Goal: Information Seeking & Learning: Learn about a topic

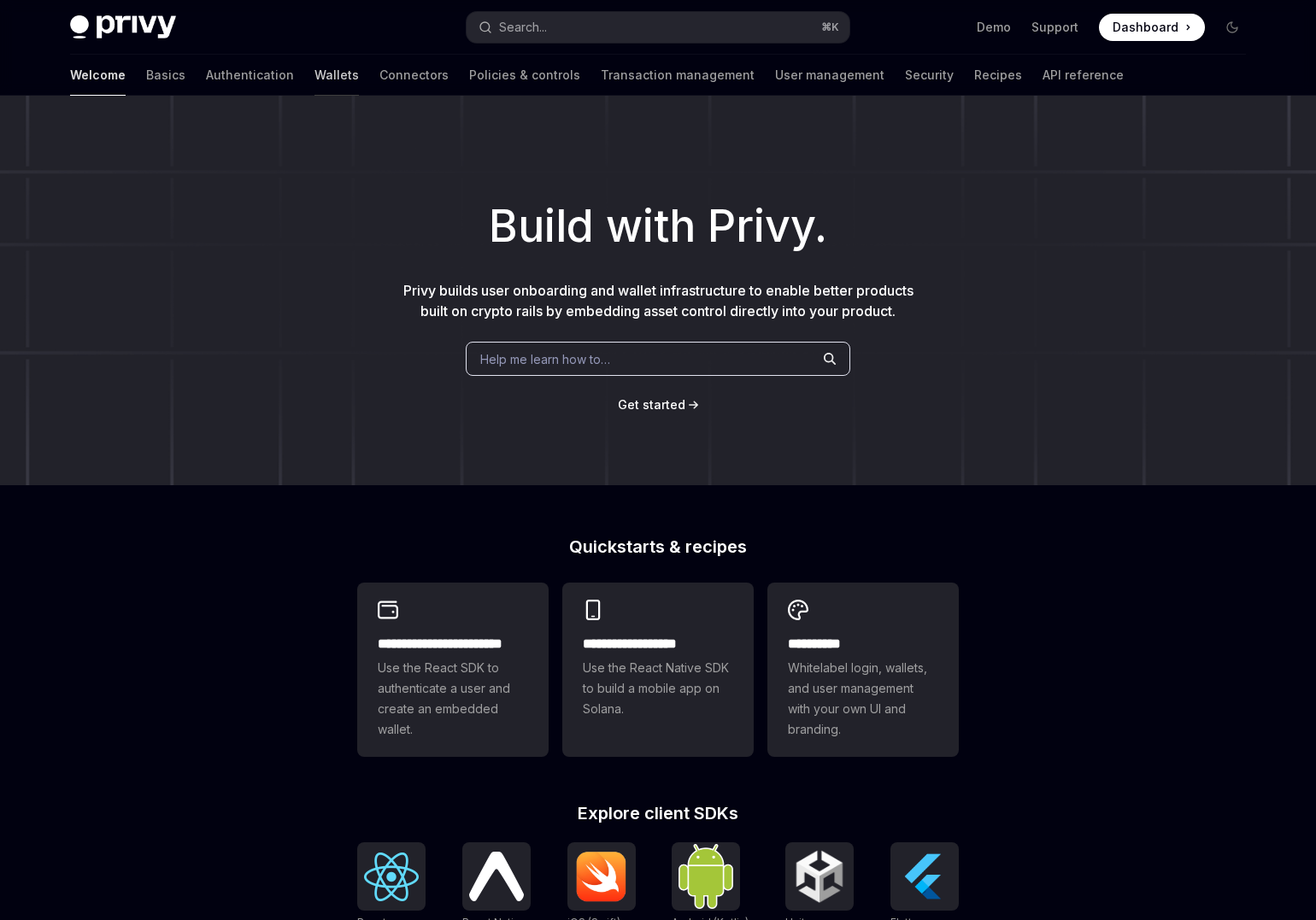
click at [315, 80] on link "Wallets" at bounding box center [337, 74] width 45 height 41
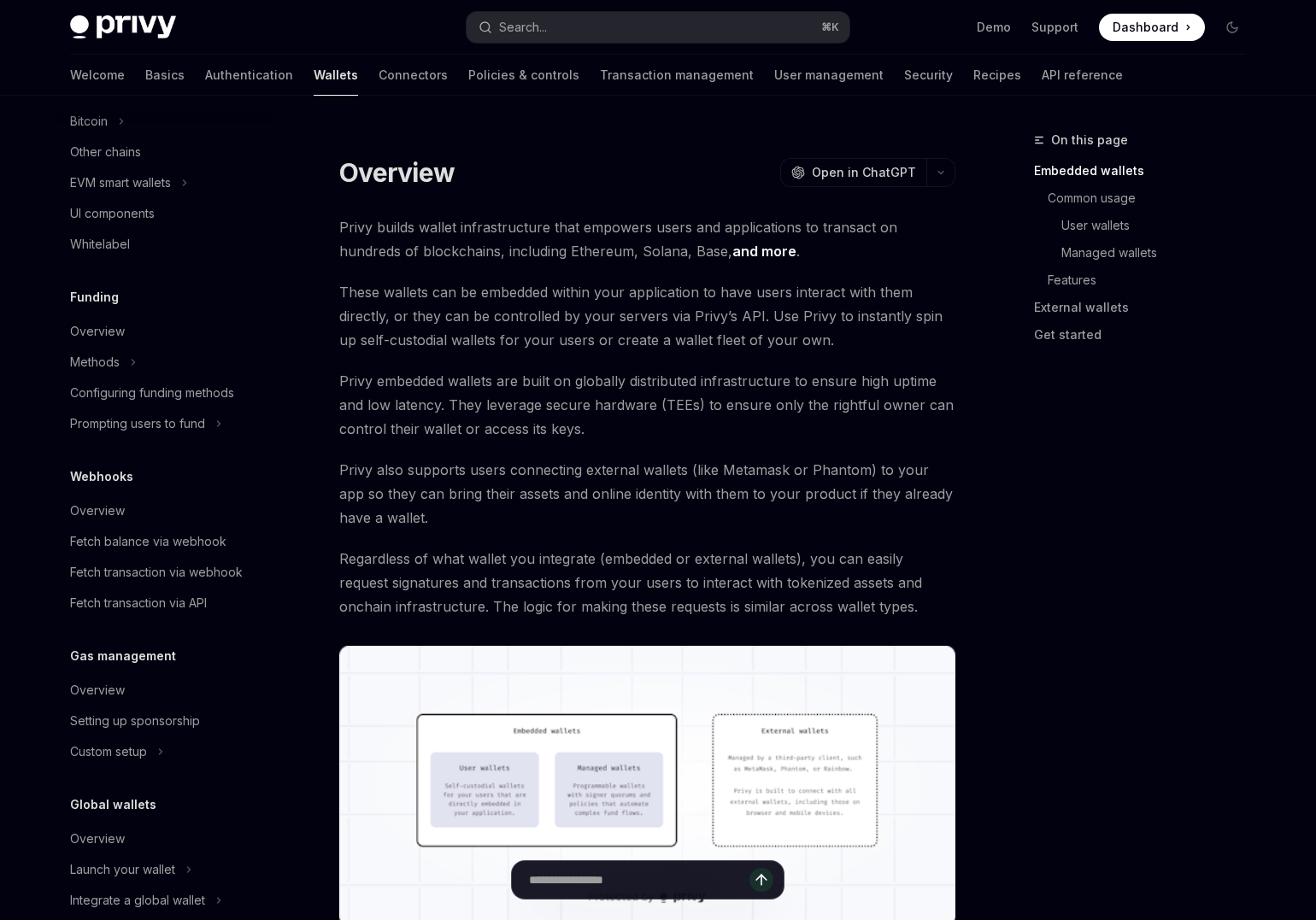
scroll to position [548, 0]
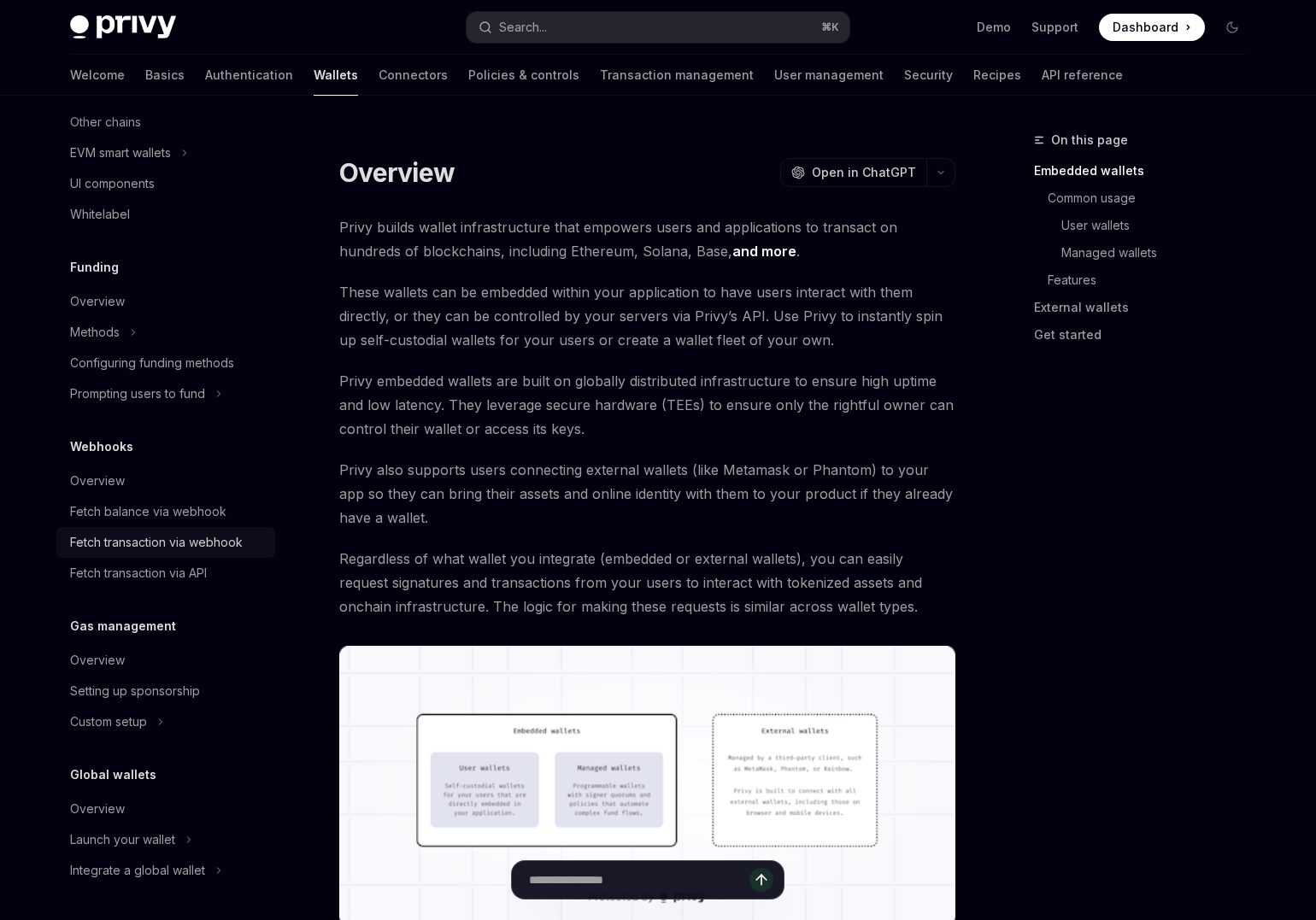
click at [175, 541] on div "Fetch transaction via webhook" at bounding box center [156, 543] width 172 height 21
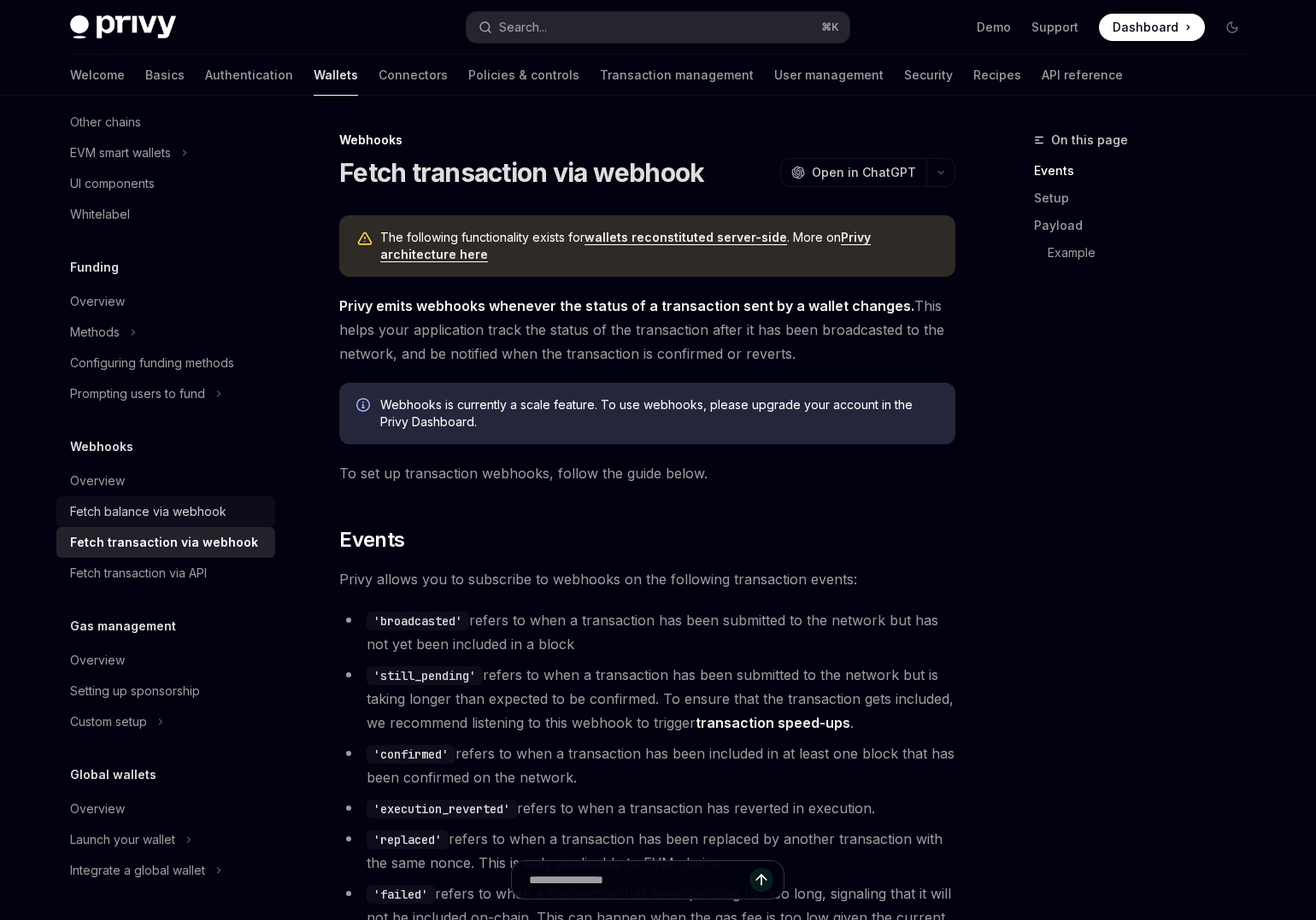
click at [165, 524] on link "Fetch balance via webhook" at bounding box center [166, 512] width 219 height 30
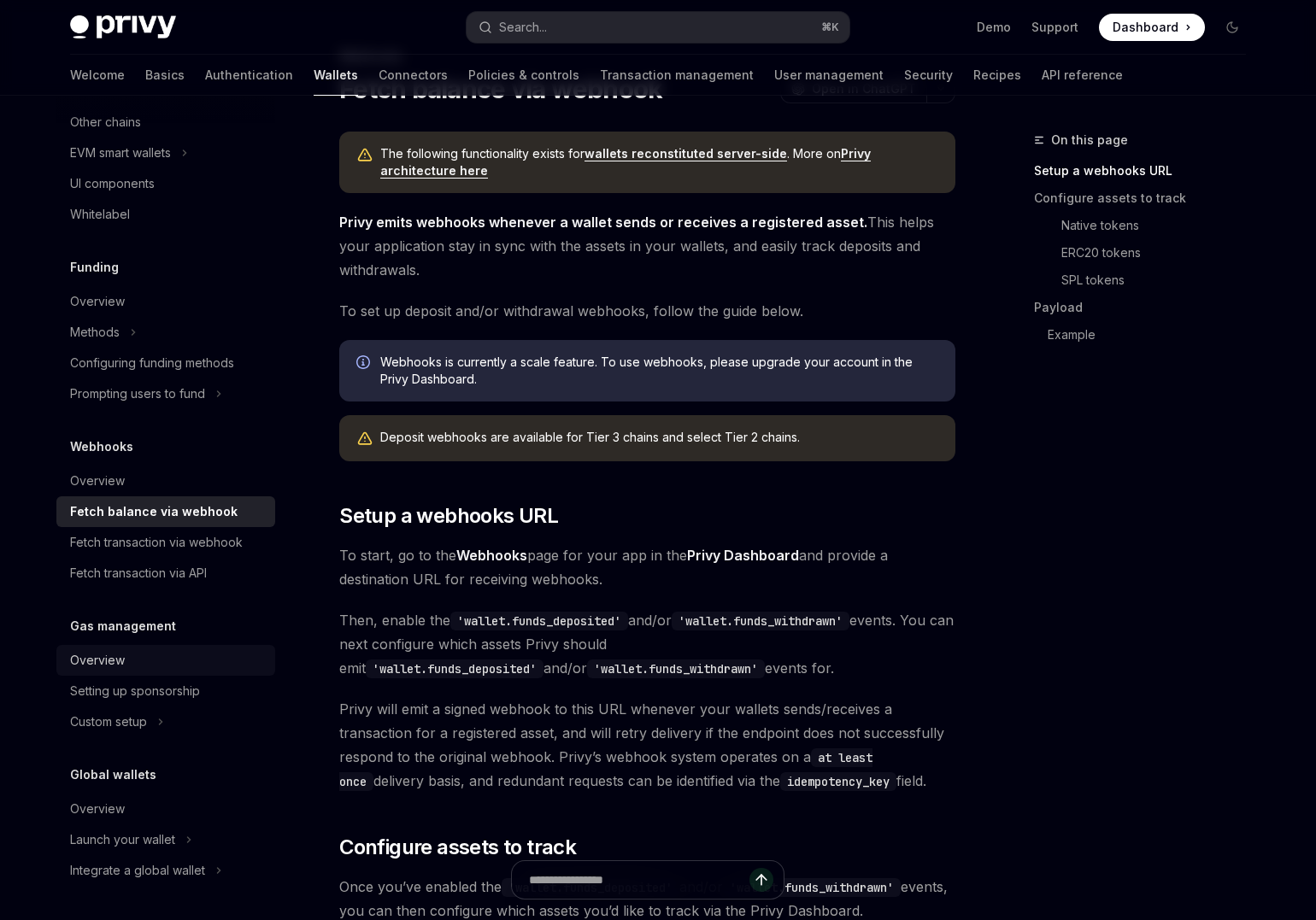
scroll to position [88, 0]
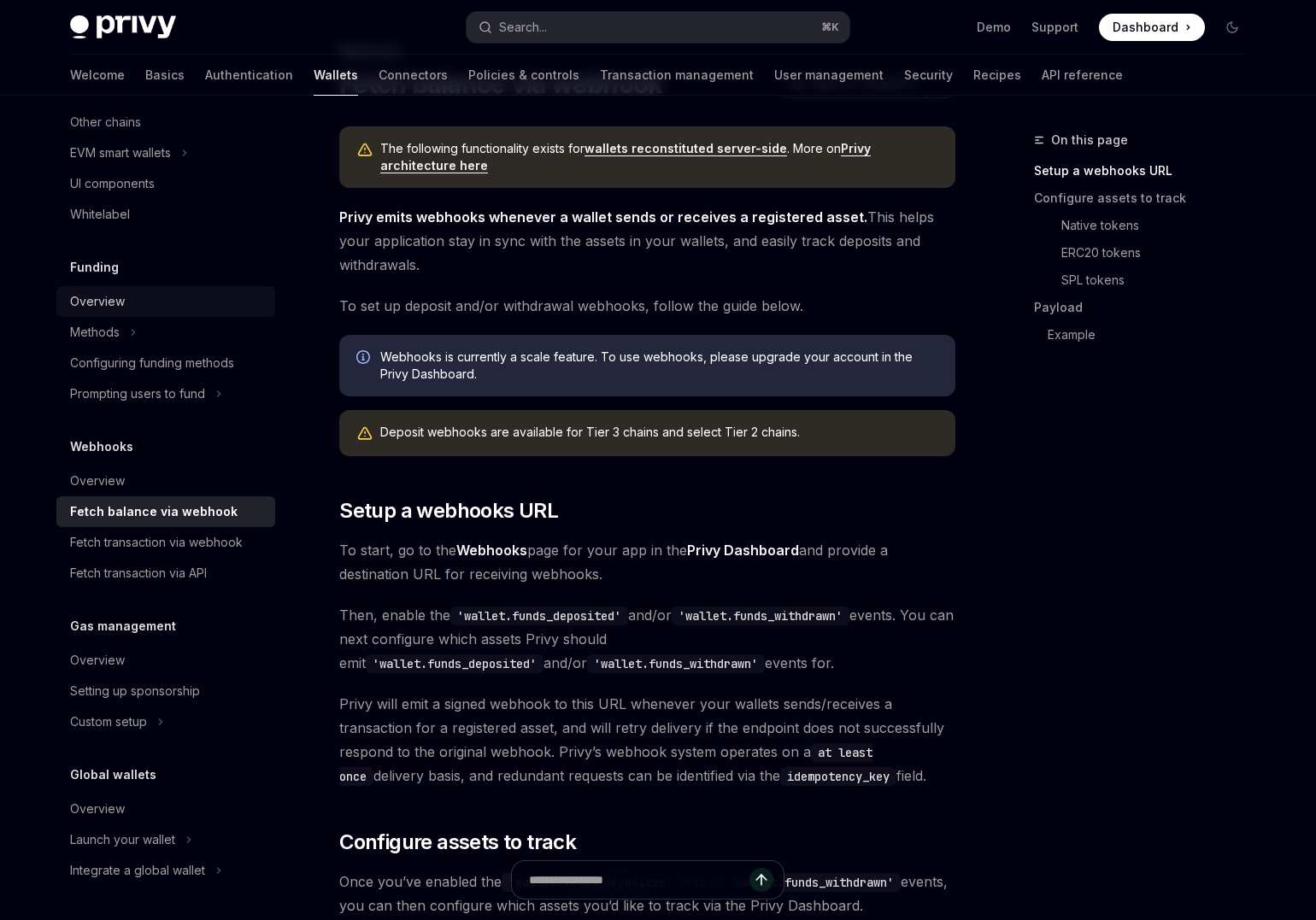
click at [108, 307] on div "Overview" at bounding box center [97, 302] width 54 height 21
type textarea "*"
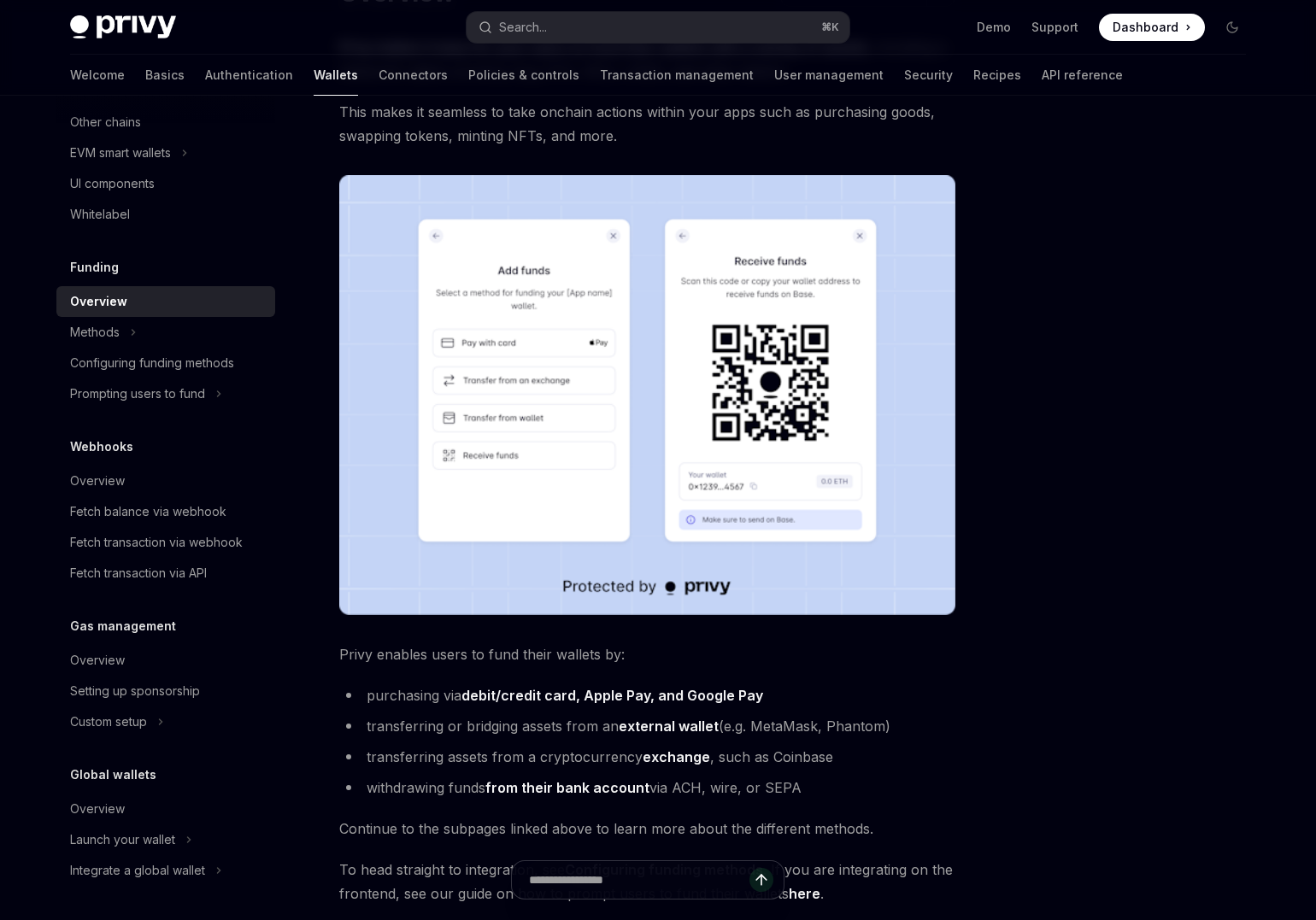
scroll to position [171, 0]
